Goal: Find specific page/section: Find specific page/section

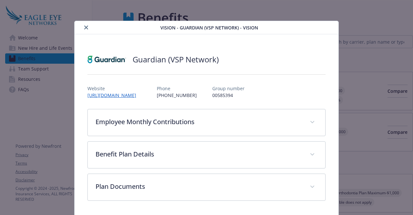
scroll to position [136, 5]
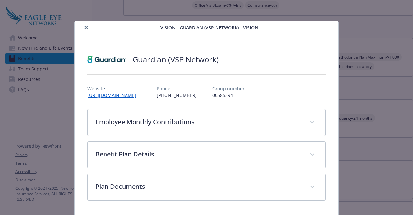
click at [86, 28] on icon "close" at bounding box center [86, 27] width 4 height 4
